Goal: Information Seeking & Learning: Learn about a topic

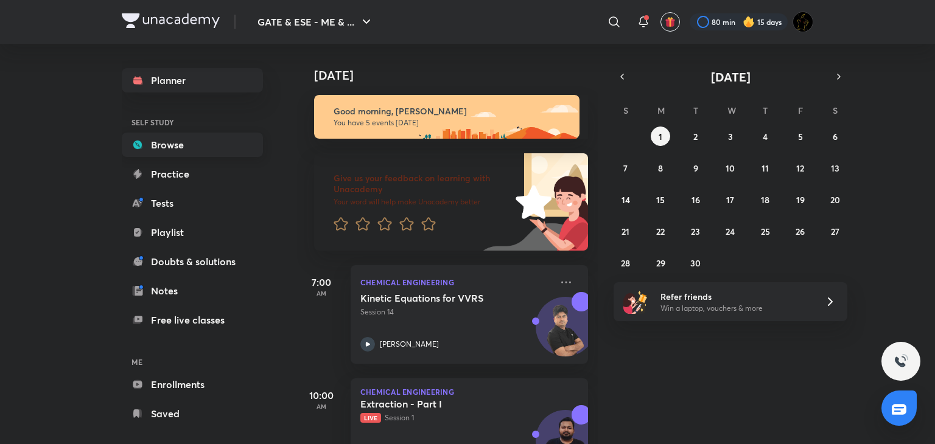
click at [192, 139] on link "Browse" at bounding box center [192, 145] width 141 height 24
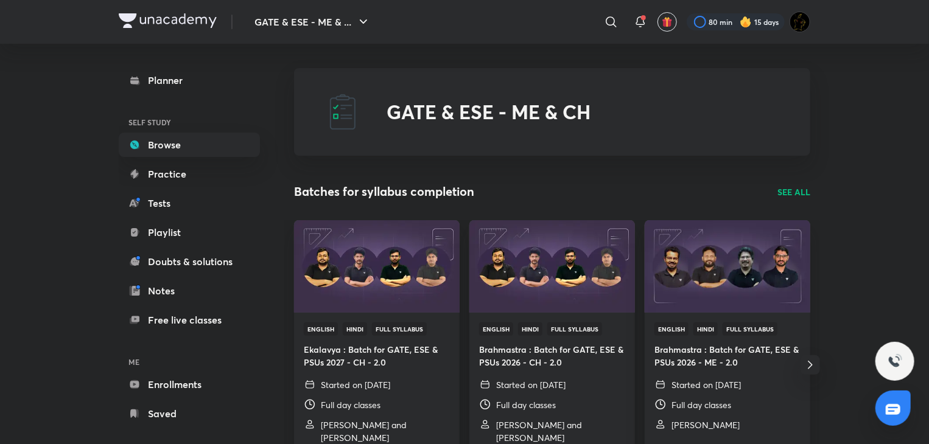
click at [568, 19] on div "​" at bounding box center [511, 21] width 224 height 29
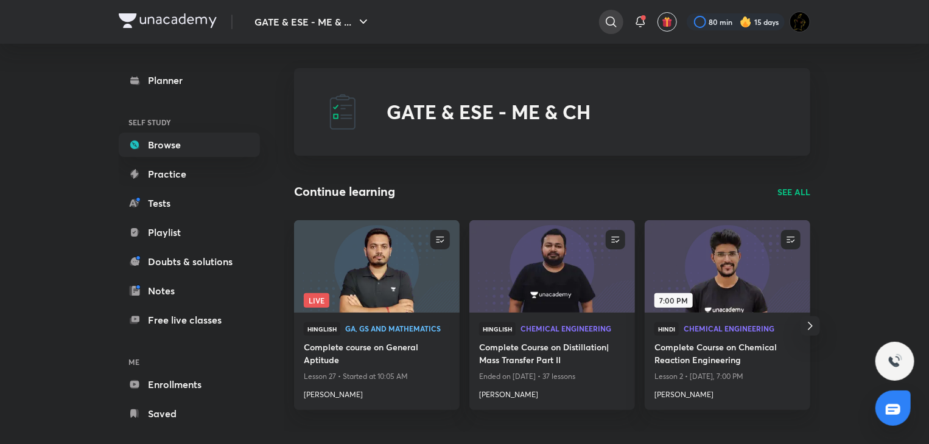
click at [607, 18] on icon at bounding box center [611, 22] width 15 height 15
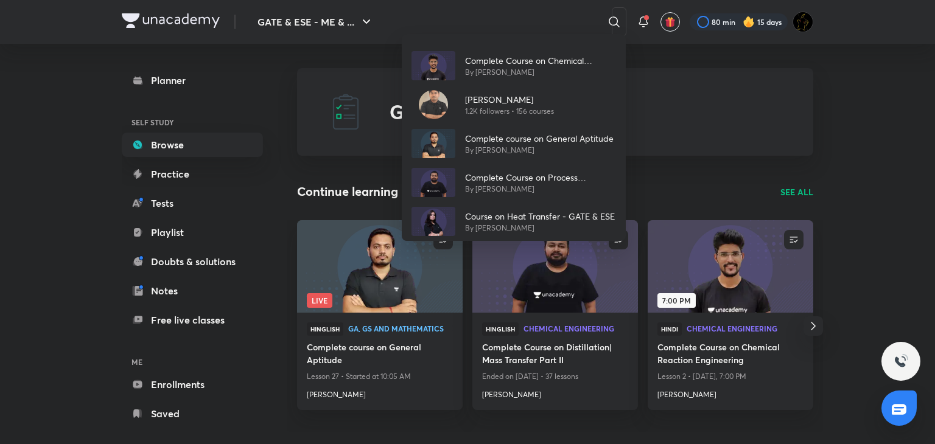
click at [473, 14] on div "Complete Course on Chemical Reaction Engineering By Devendra Poonia Ankush Gupt…" at bounding box center [467, 222] width 935 height 444
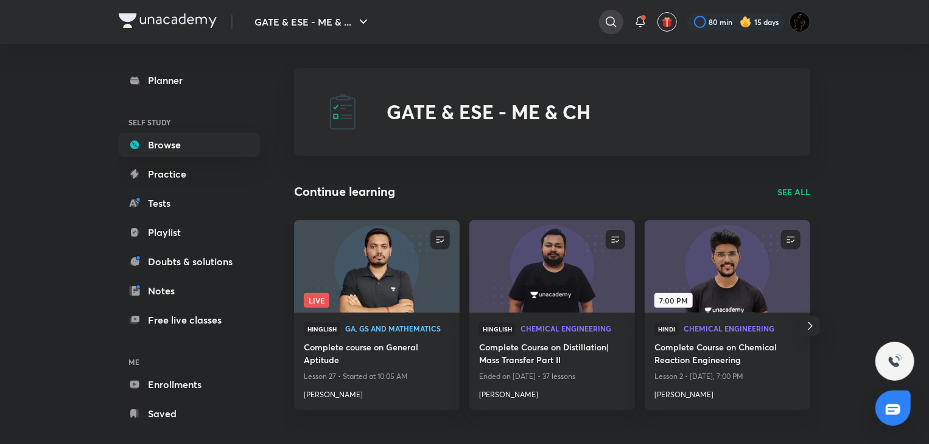
click at [607, 21] on icon at bounding box center [611, 22] width 15 height 15
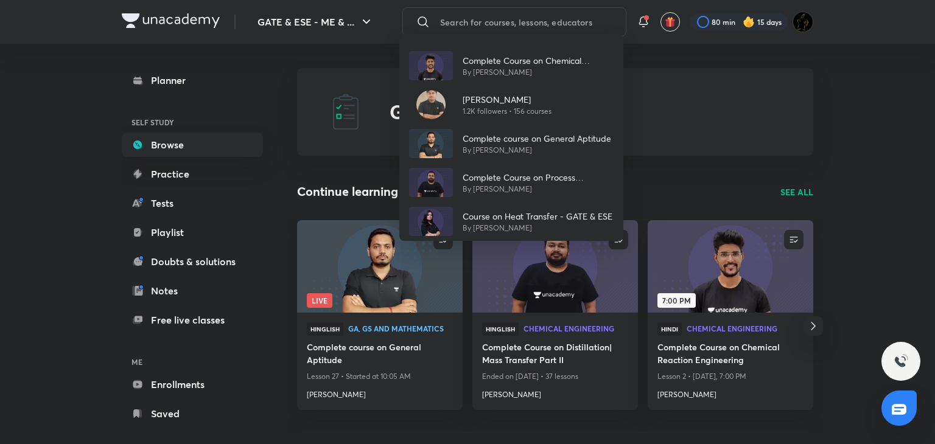
click at [559, 20] on div "Complete Course on Chemical Reaction Engineering By Devendra Poonia Ankush Gupt…" at bounding box center [467, 222] width 935 height 444
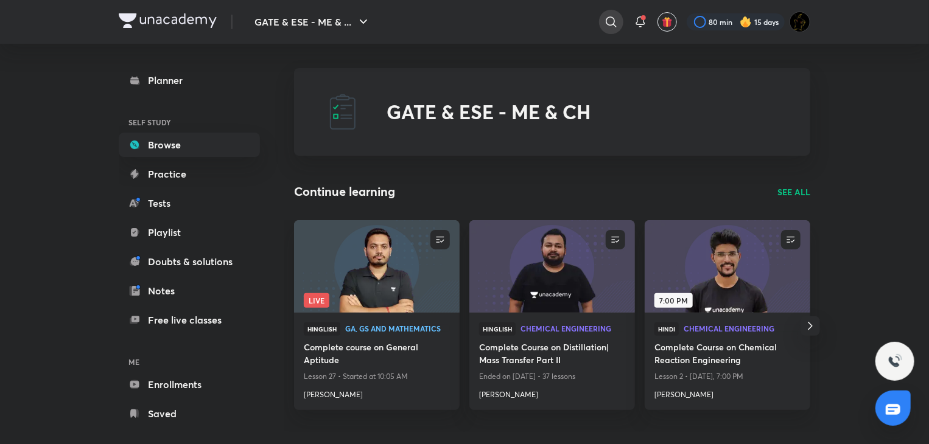
click at [613, 15] on icon at bounding box center [611, 22] width 15 height 15
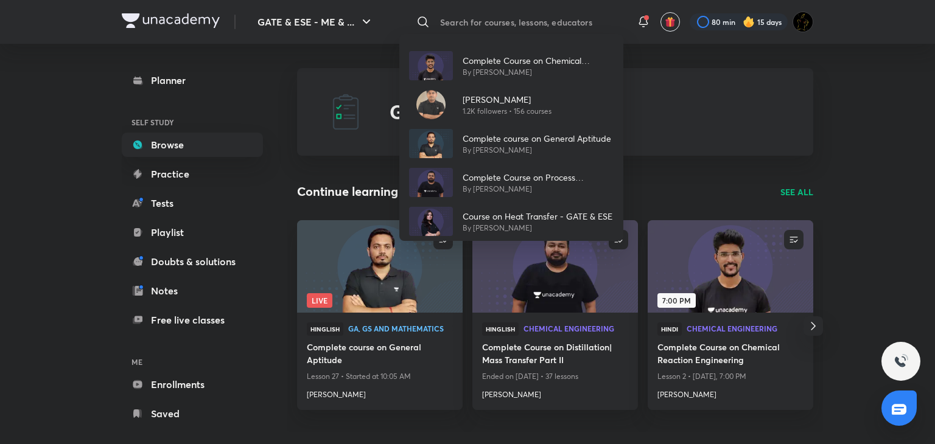
type input "m"
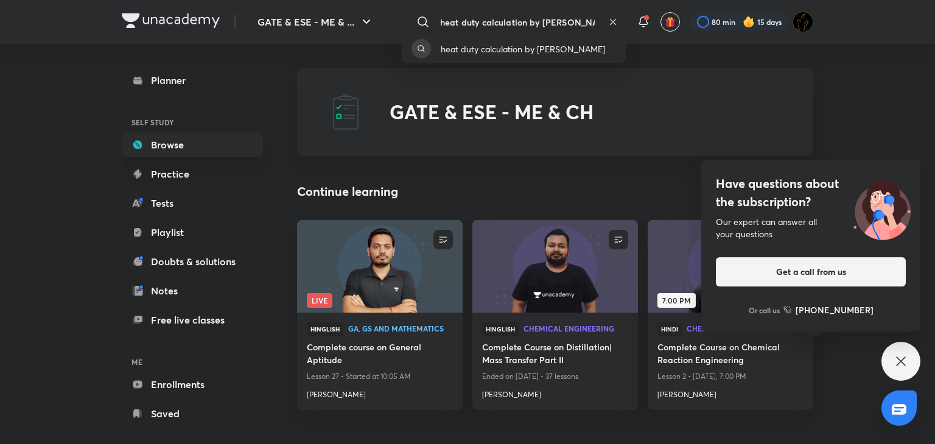
type input "heat duty calculation by ankur bansal"
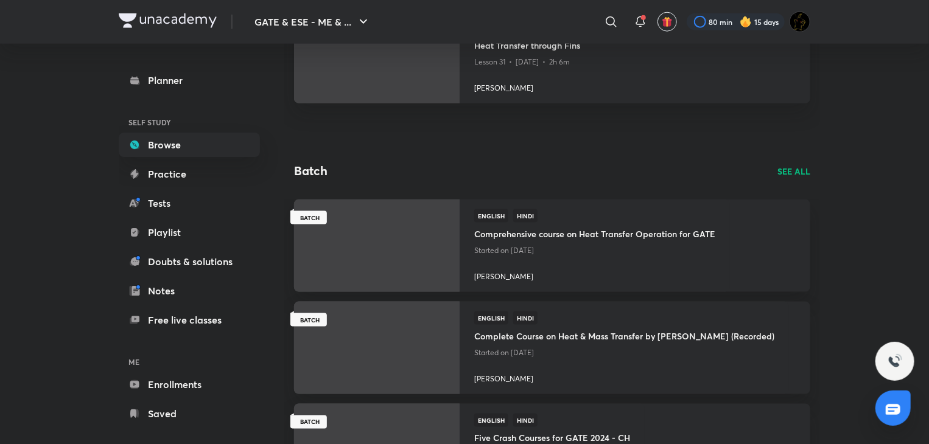
scroll to position [791, 0]
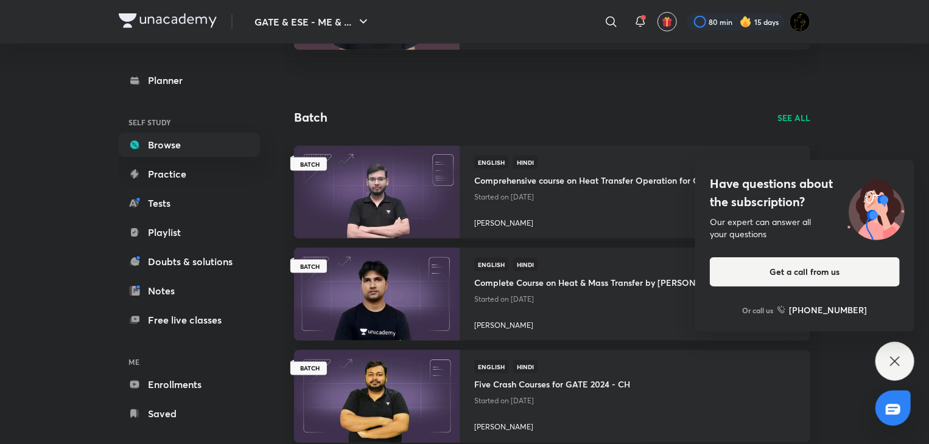
click at [913, 360] on div "Have questions about the subscription? Our expert can answer all your questions…" at bounding box center [894, 361] width 39 height 39
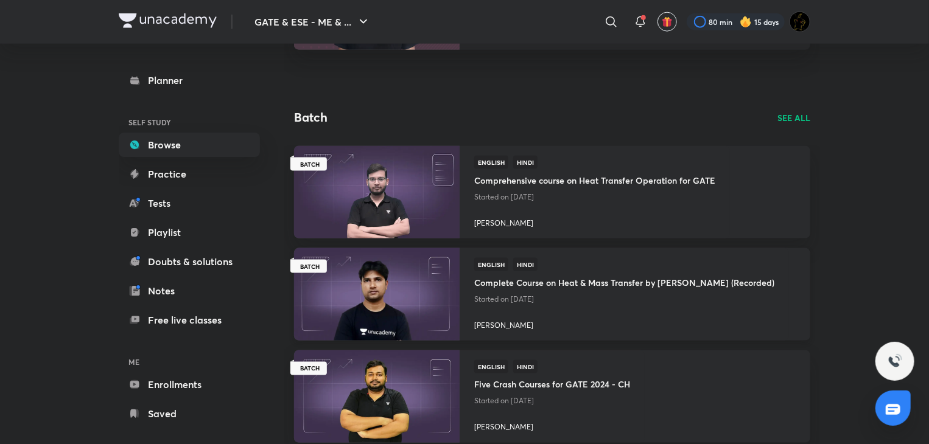
scroll to position [913, 0]
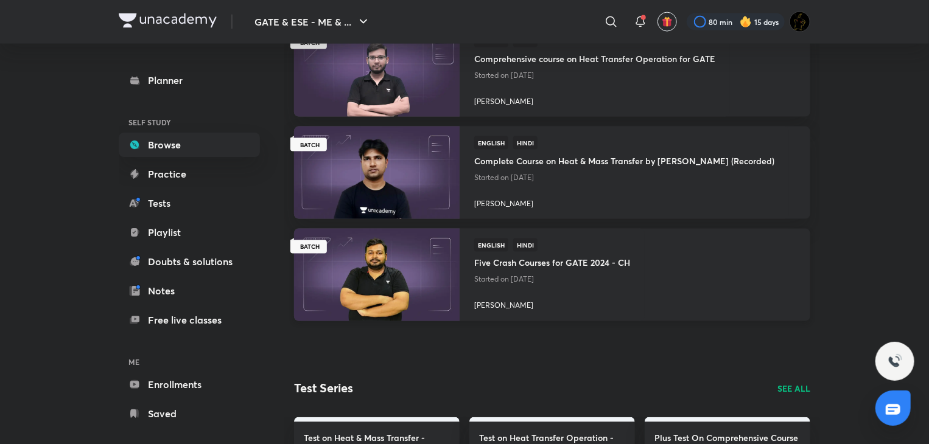
click at [539, 265] on h4 "Five Crash Courses for GATE 2024 - CH" at bounding box center [552, 262] width 156 height 20
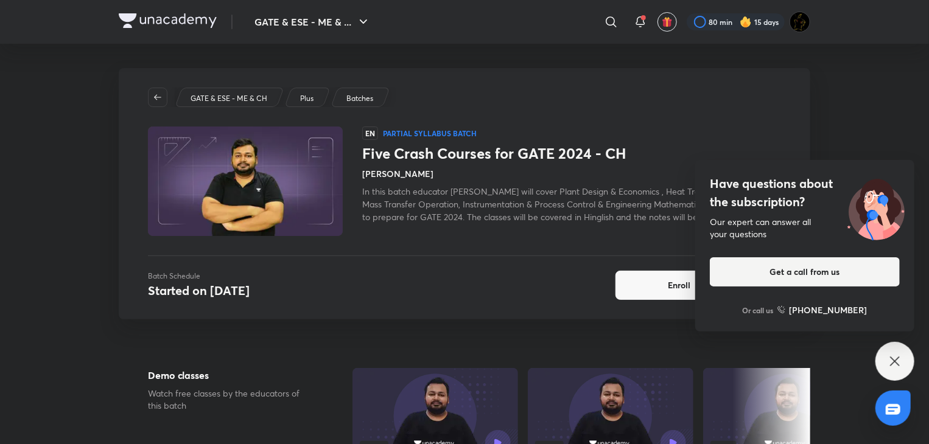
click at [897, 356] on icon at bounding box center [894, 361] width 15 height 15
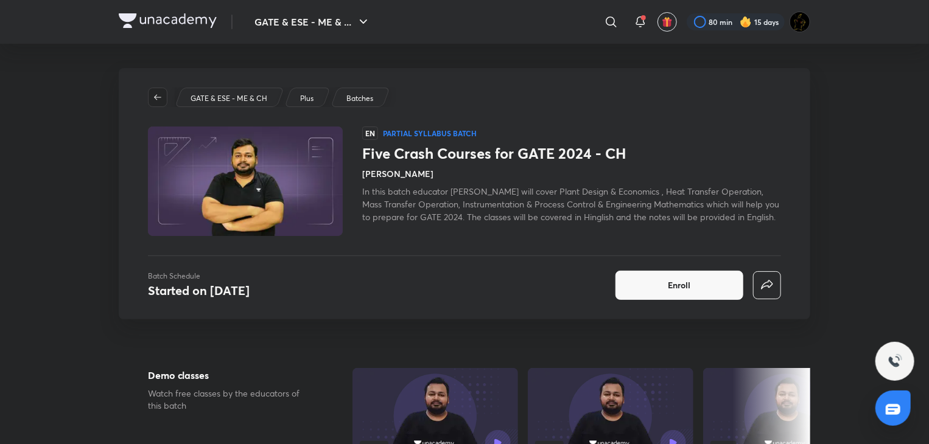
click at [156, 104] on button "button" at bounding box center [157, 97] width 19 height 19
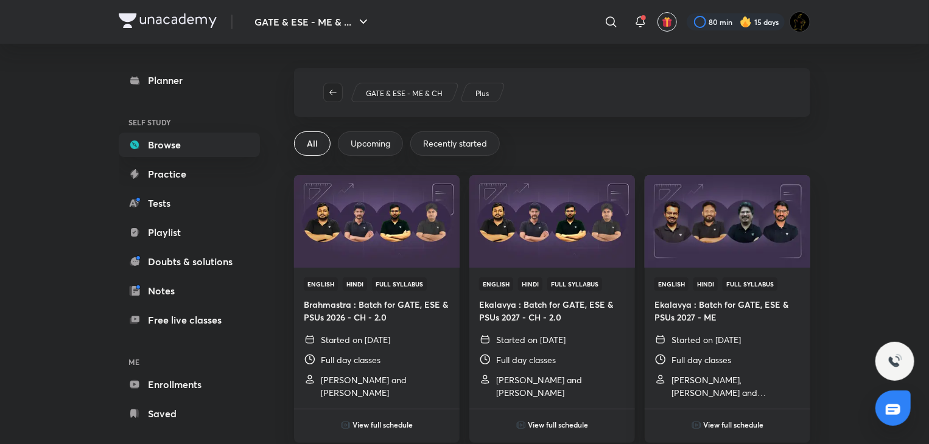
click at [334, 89] on icon "button" at bounding box center [333, 93] width 10 height 10
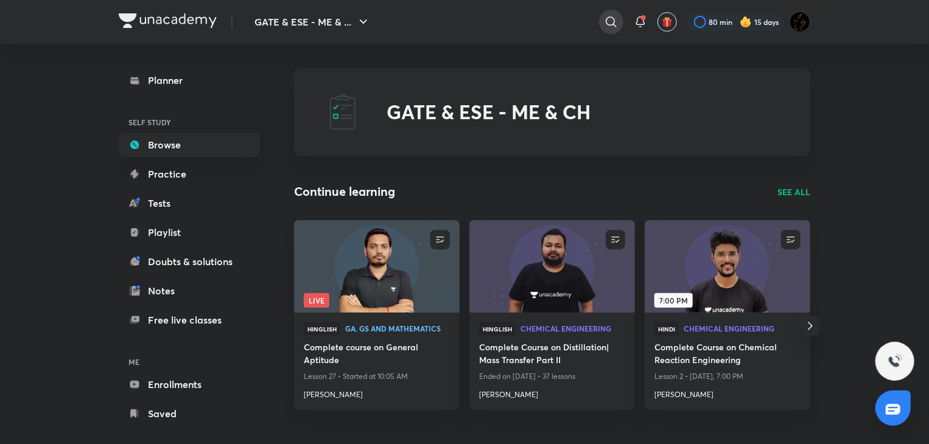
click at [616, 21] on icon at bounding box center [611, 22] width 15 height 15
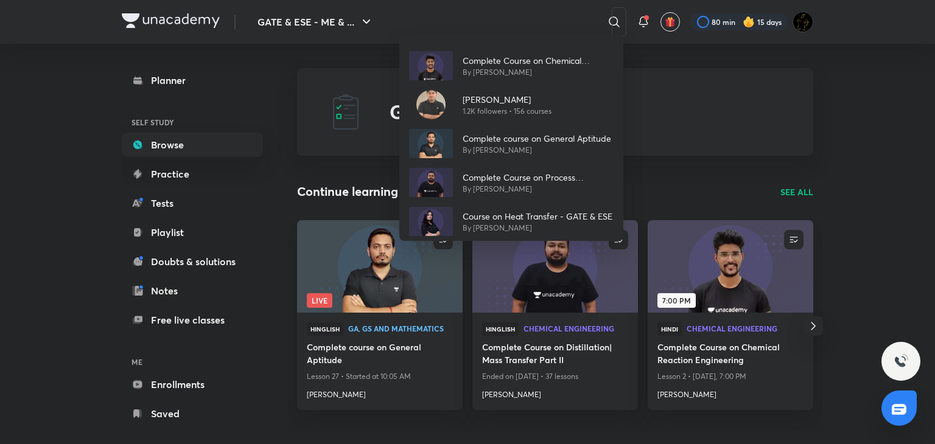
click at [516, 18] on div "Complete Course on Chemical Reaction Engineering By Devendra Poonia Ankush Gupt…" at bounding box center [467, 222] width 935 height 444
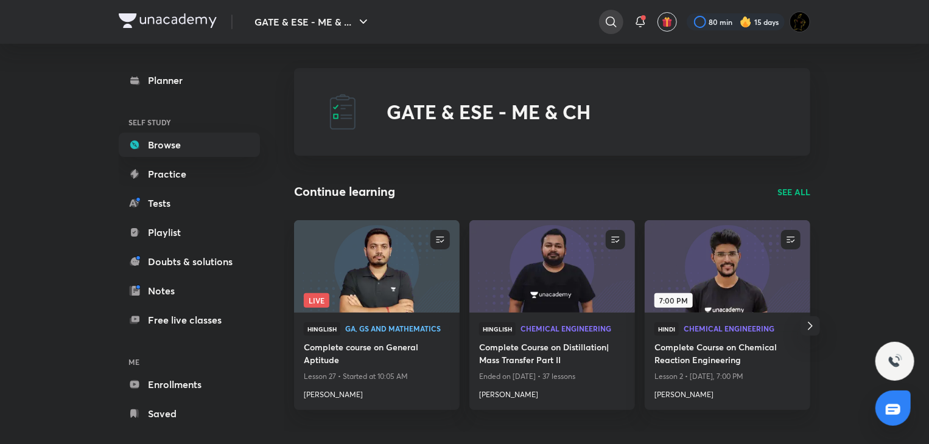
click at [611, 16] on icon at bounding box center [611, 22] width 15 height 15
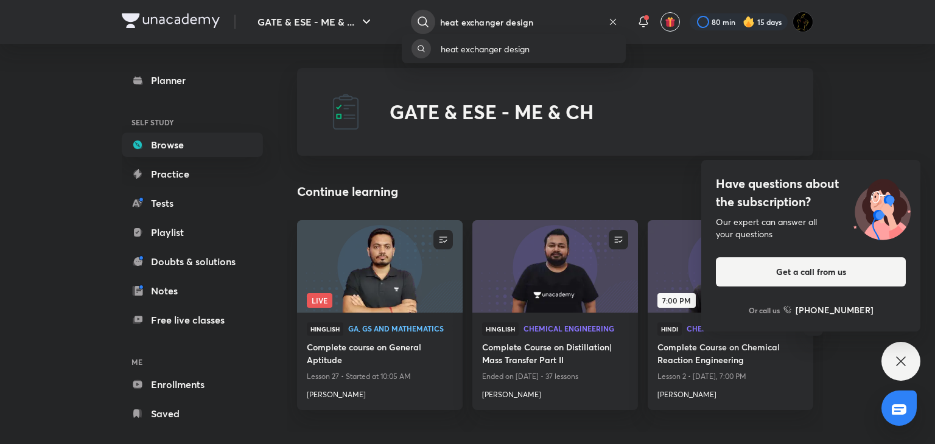
type input "heat exchanger design"
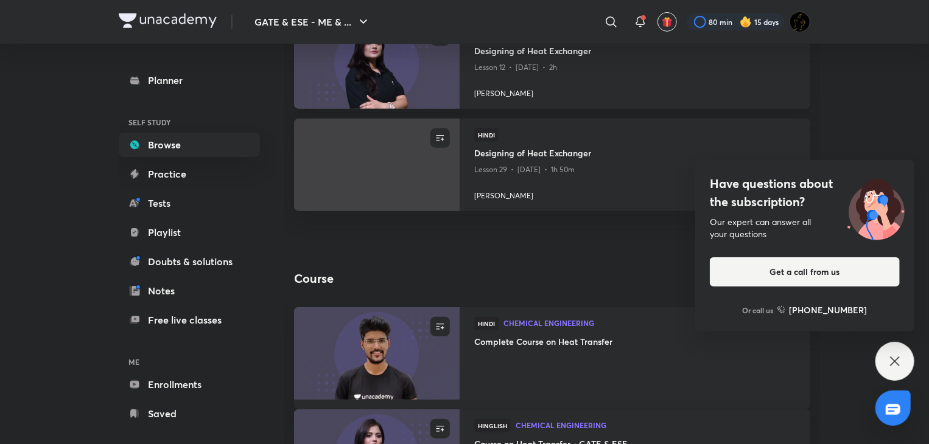
scroll to position [183, 0]
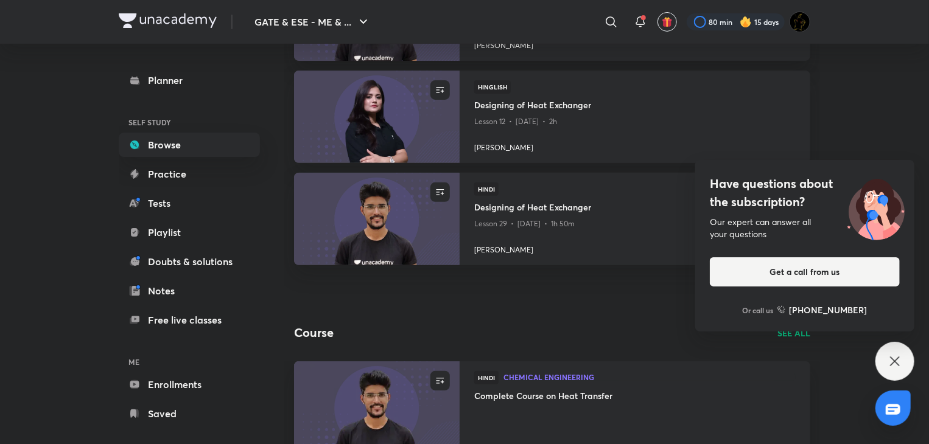
click at [899, 367] on icon at bounding box center [894, 361] width 15 height 15
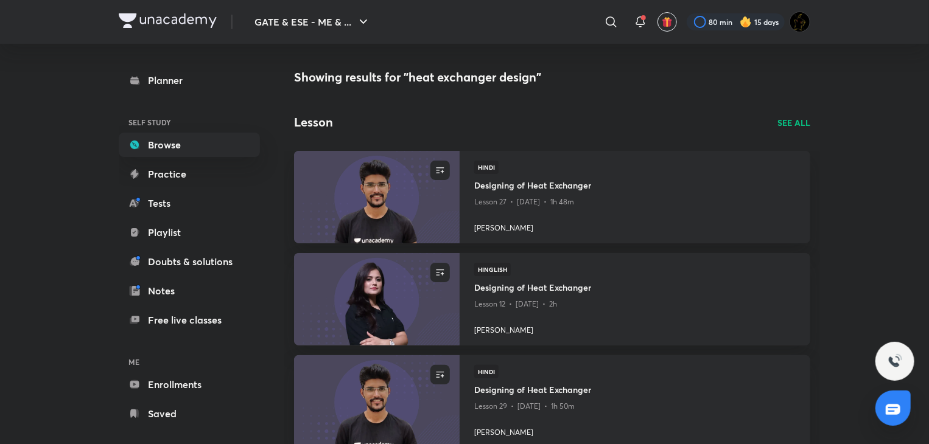
scroll to position [0, 0]
click at [520, 189] on h4 "Designing of Heat Exchanger" at bounding box center [634, 186] width 321 height 15
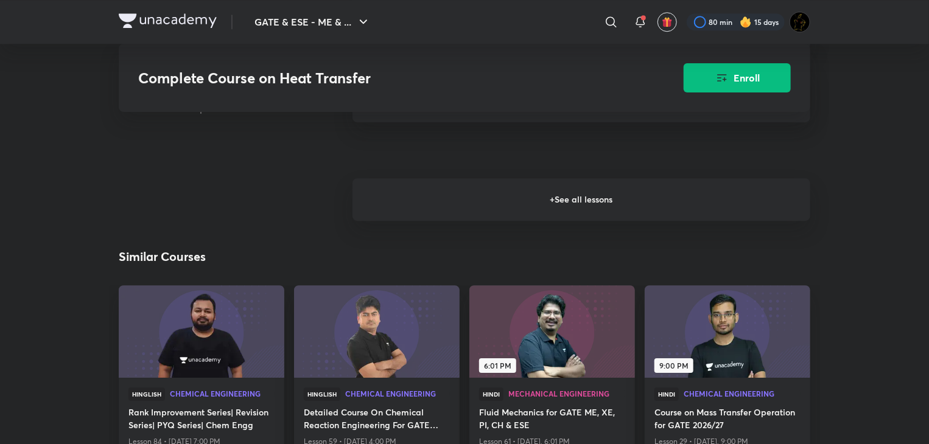
scroll to position [1704, 0]
click at [520, 212] on h6 "+ See all lessons" at bounding box center [581, 200] width 458 height 43
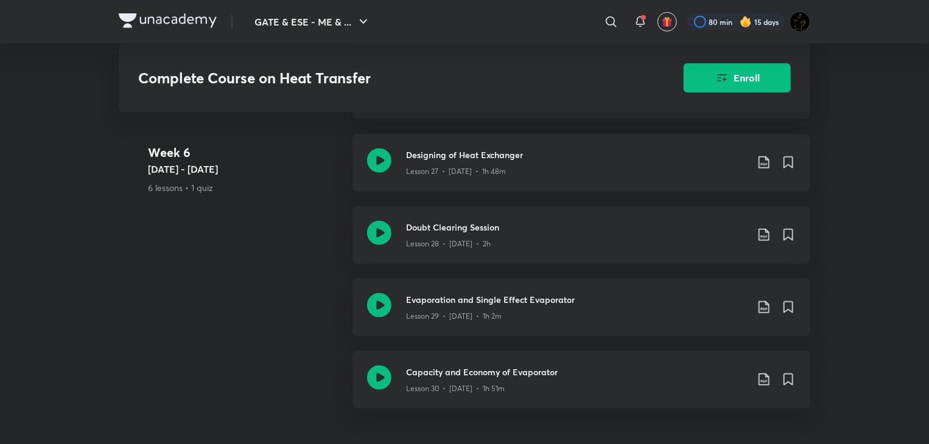
scroll to position [2921, 0]
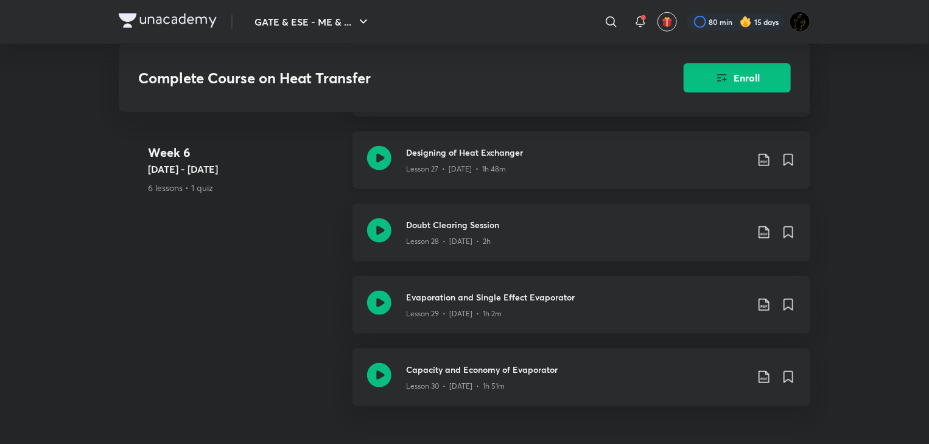
click at [394, 169] on div "Designing of Heat Exchanger Lesson 27 • Jul 18 • 1h 48m" at bounding box center [581, 160] width 458 height 58
